Goal: Information Seeking & Learning: Learn about a topic

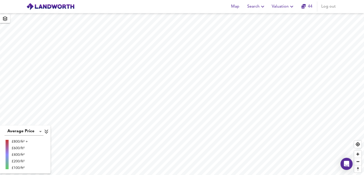
click at [256, 7] on span "Search" at bounding box center [256, 6] width 18 height 7
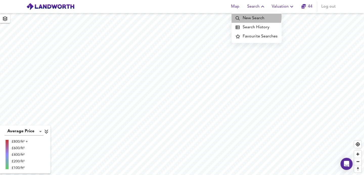
click at [253, 17] on li "New Search" at bounding box center [257, 18] width 50 height 9
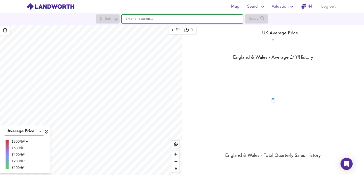
click at [201, 18] on input "text" at bounding box center [182, 19] width 121 height 9
paste input "[STREET_ADDRESS]"
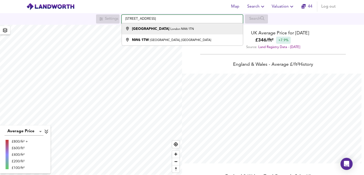
scroll to position [175, 364]
click at [186, 31] on div "[STREET_ADDRESS]" at bounding box center [181, 28] width 116 height 5
type input "[STREET_ADDRESS]"
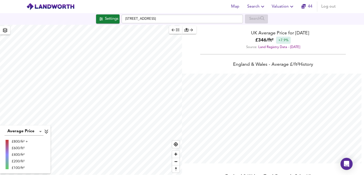
checkbox input "false"
checkbox input "true"
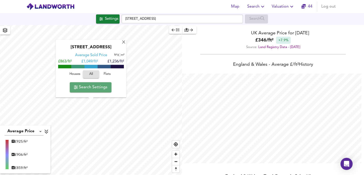
click at [102, 86] on span "Search Settings" at bounding box center [91, 87] width 34 height 7
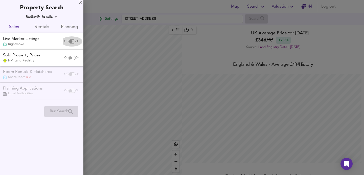
click at [70, 41] on input "checkbox" at bounding box center [70, 41] width 12 height 4
checkbox input "true"
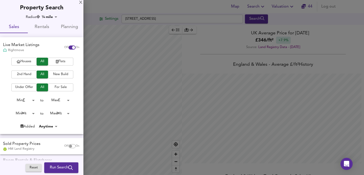
click at [70, 144] on input "checkbox" at bounding box center [70, 146] width 12 height 4
checkbox input "true"
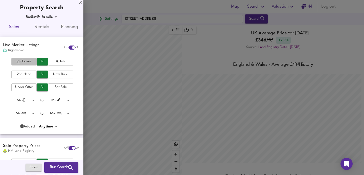
click at [25, 59] on span "Houses" at bounding box center [24, 62] width 20 height 6
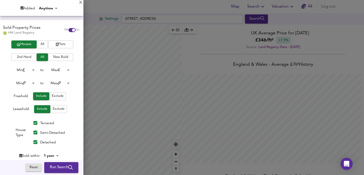
scroll to position [148, 0]
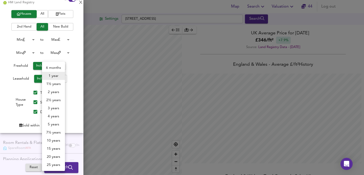
click at [54, 122] on body "Map Search Valuation [STREET_ADDRESS] Search Average Price landworth £ 925/ft² …" at bounding box center [182, 87] width 364 height 175
click at [54, 109] on li "3 years" at bounding box center [53, 108] width 23 height 8
type input "36"
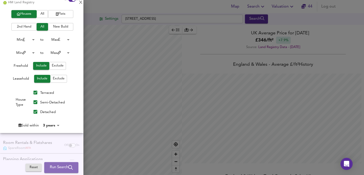
click at [62, 167] on span "Run Search" at bounding box center [61, 167] width 23 height 7
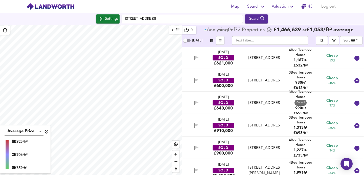
click at [353, 38] on body "Map Search Valuation 43 Log out Settings [STREET_ADDRESS] Search Average Price …" at bounding box center [182, 87] width 364 height 175
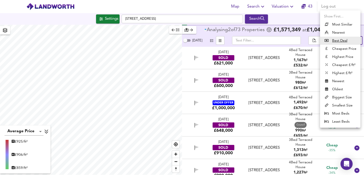
click at [341, 55] on li "Highest Price" at bounding box center [340, 57] width 40 height 8
type input "expensive"
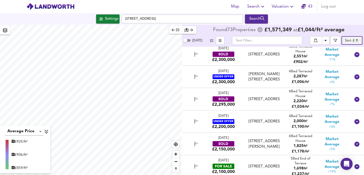
scroll to position [206, 0]
click at [241, 98] on div "[DATE] SOLD £2,295,000 [STREET_ADDRESS][GEOGRAPHIC_DATA][STREET_ADDRESS] 2,220 …" at bounding box center [267, 99] width 168 height 16
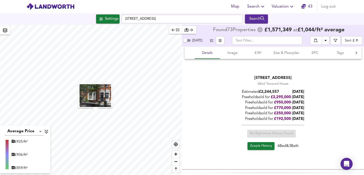
scroll to position [291, 0]
click at [256, 145] on span "Zoopla History" at bounding box center [261, 146] width 22 height 6
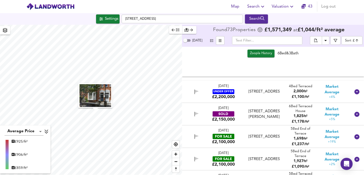
scroll to position [386, 0]
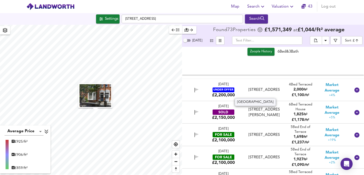
click at [247, 87] on div "[STREET_ADDRESS]" at bounding box center [264, 89] width 35 height 5
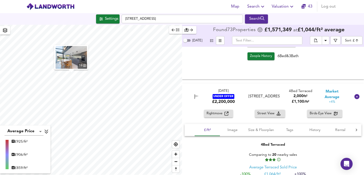
scroll to position [382, 0]
click at [235, 129] on span "Image" at bounding box center [232, 129] width 19 height 6
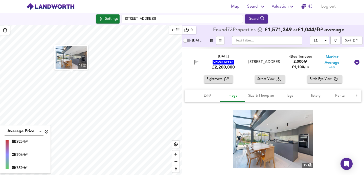
scroll to position [444, 0]
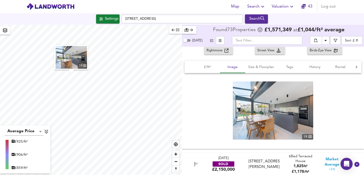
click at [218, 49] on span "Rightmove" at bounding box center [216, 51] width 18 height 6
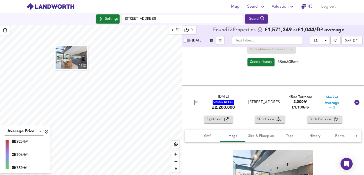
scroll to position [376, 0]
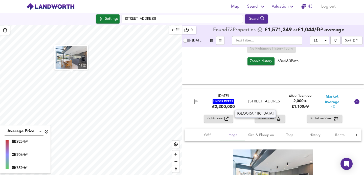
click at [256, 99] on div "[STREET_ADDRESS]" at bounding box center [264, 101] width 31 height 5
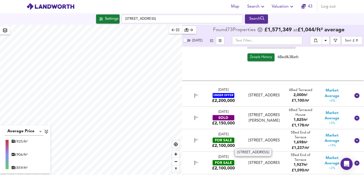
scroll to position [380, 0]
click at [250, 116] on div "[STREET_ADDRESS][PERSON_NAME]" at bounding box center [264, 118] width 31 height 11
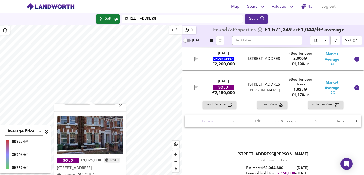
scroll to position [74, 0]
click at [46, 128] on div "Average Price landworth" at bounding box center [26, 131] width 48 height 8
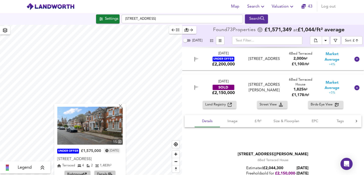
scroll to position [0, 0]
click at [106, 119] on img at bounding box center [89, 126] width 65 height 38
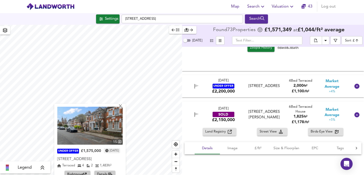
scroll to position [389, 0]
